Goal: Task Accomplishment & Management: Manage account settings

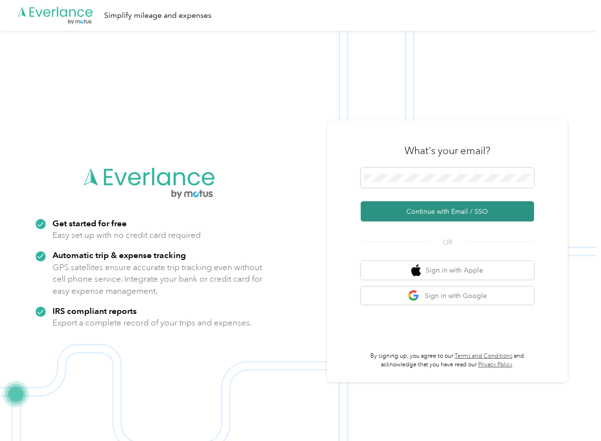
click at [399, 211] on button "Continue with Email / SSO" at bounding box center [447, 211] width 173 height 20
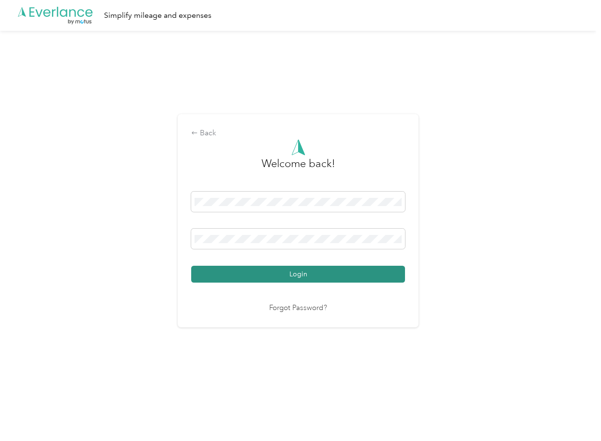
click at [246, 272] on button "Login" at bounding box center [298, 274] width 214 height 17
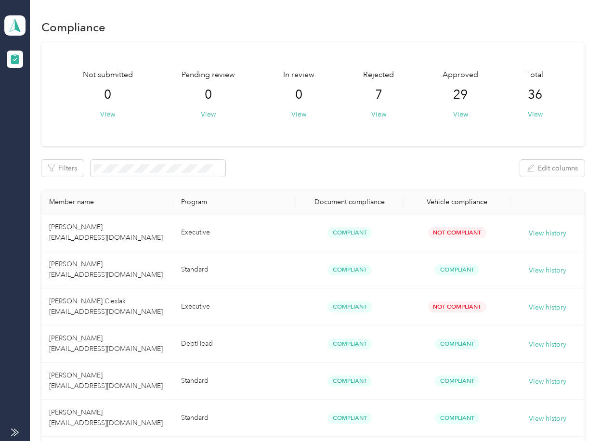
click at [411, 169] on div "Filters Edit columns" at bounding box center [312, 168] width 543 height 17
click at [12, 22] on icon at bounding box center [15, 25] width 14 height 13
click at [48, 104] on div "Log out" at bounding box center [105, 100] width 189 height 17
